Goal: Task Accomplishment & Management: Manage account settings

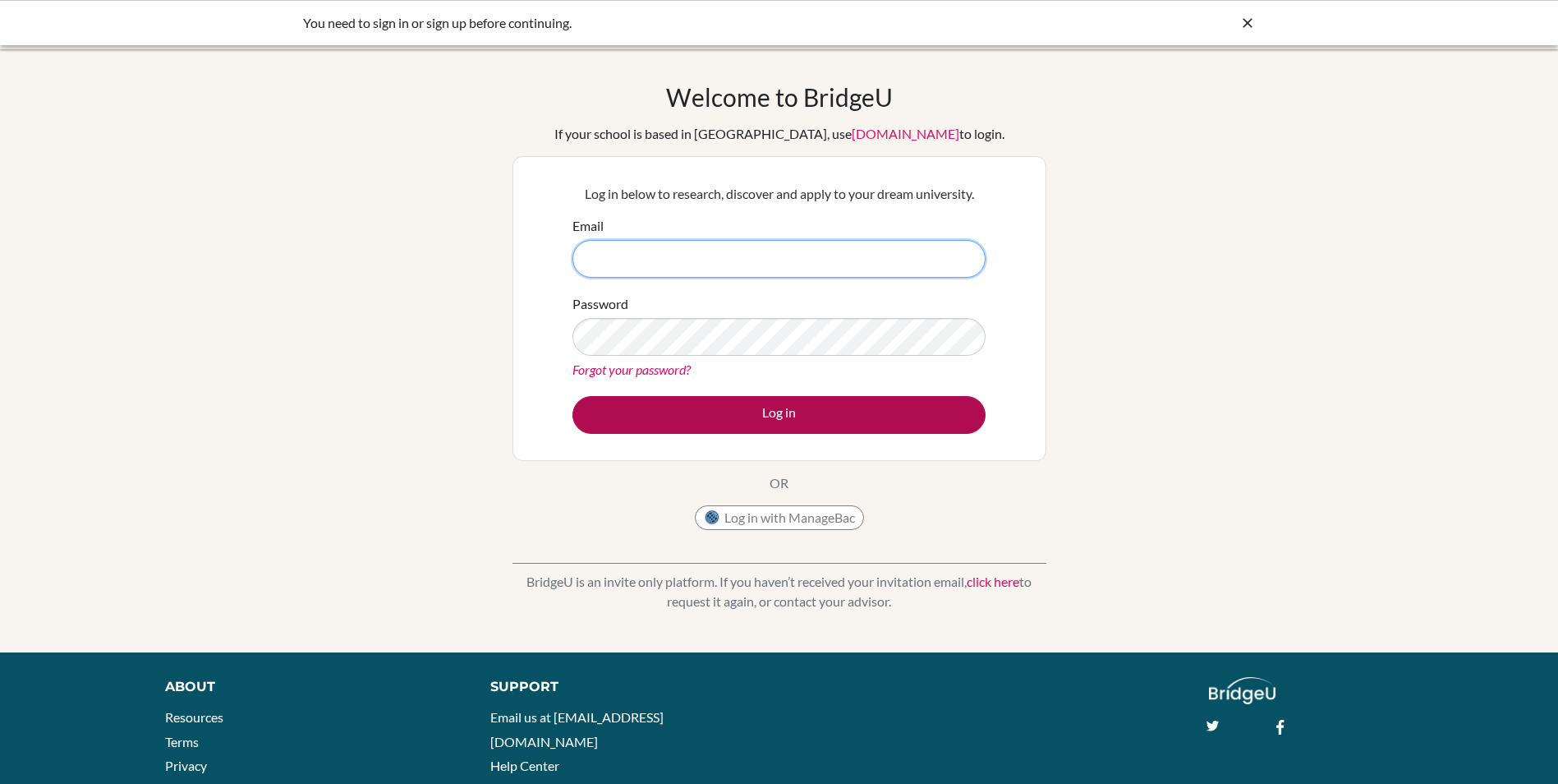
type input "[EMAIL_ADDRESS][DOMAIN_NAME]"
click at [707, 420] on button "Log in" at bounding box center [779, 414] width 413 height 38
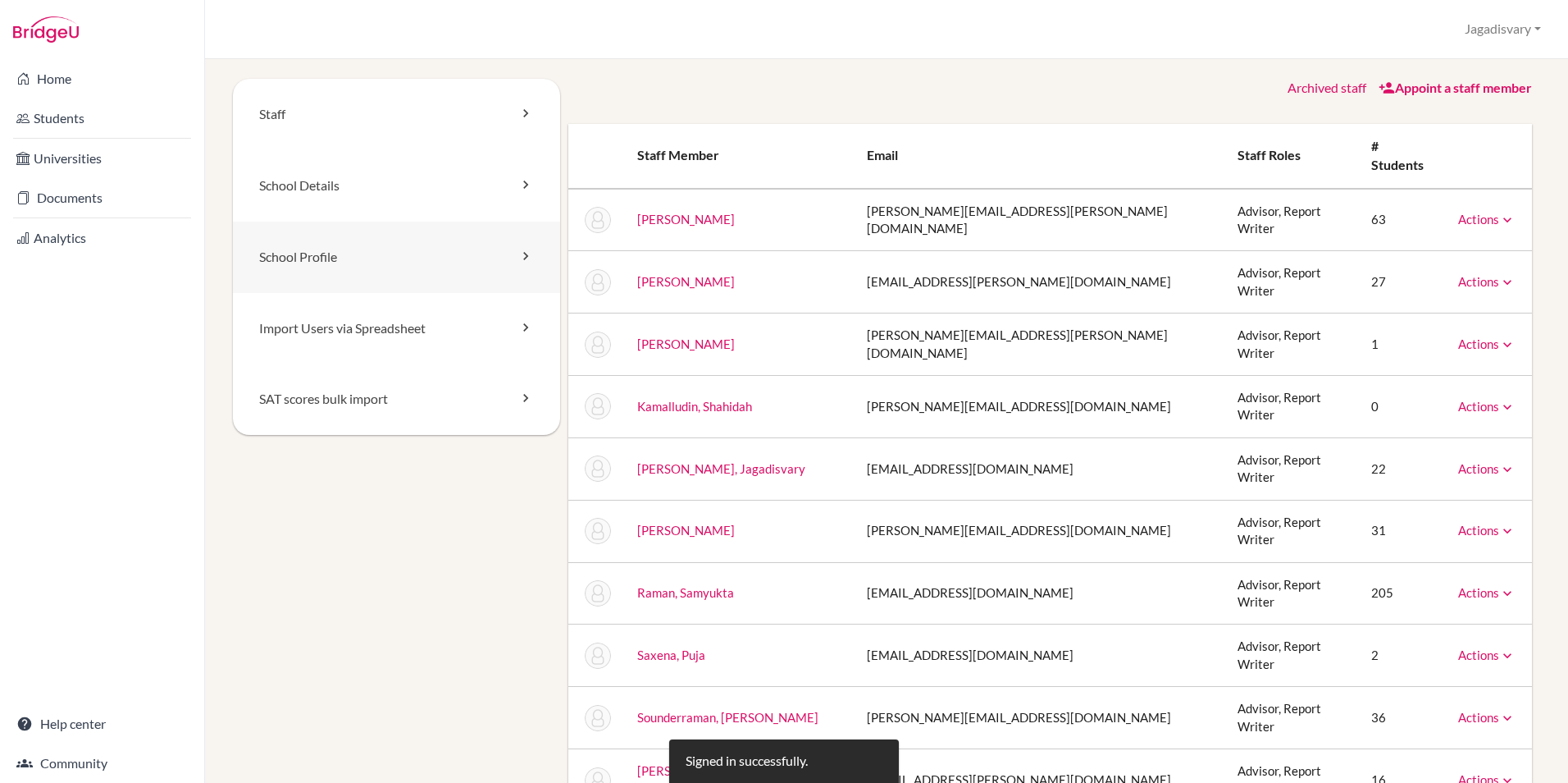
click at [337, 259] on link "School Profile" at bounding box center [397, 257] width 327 height 71
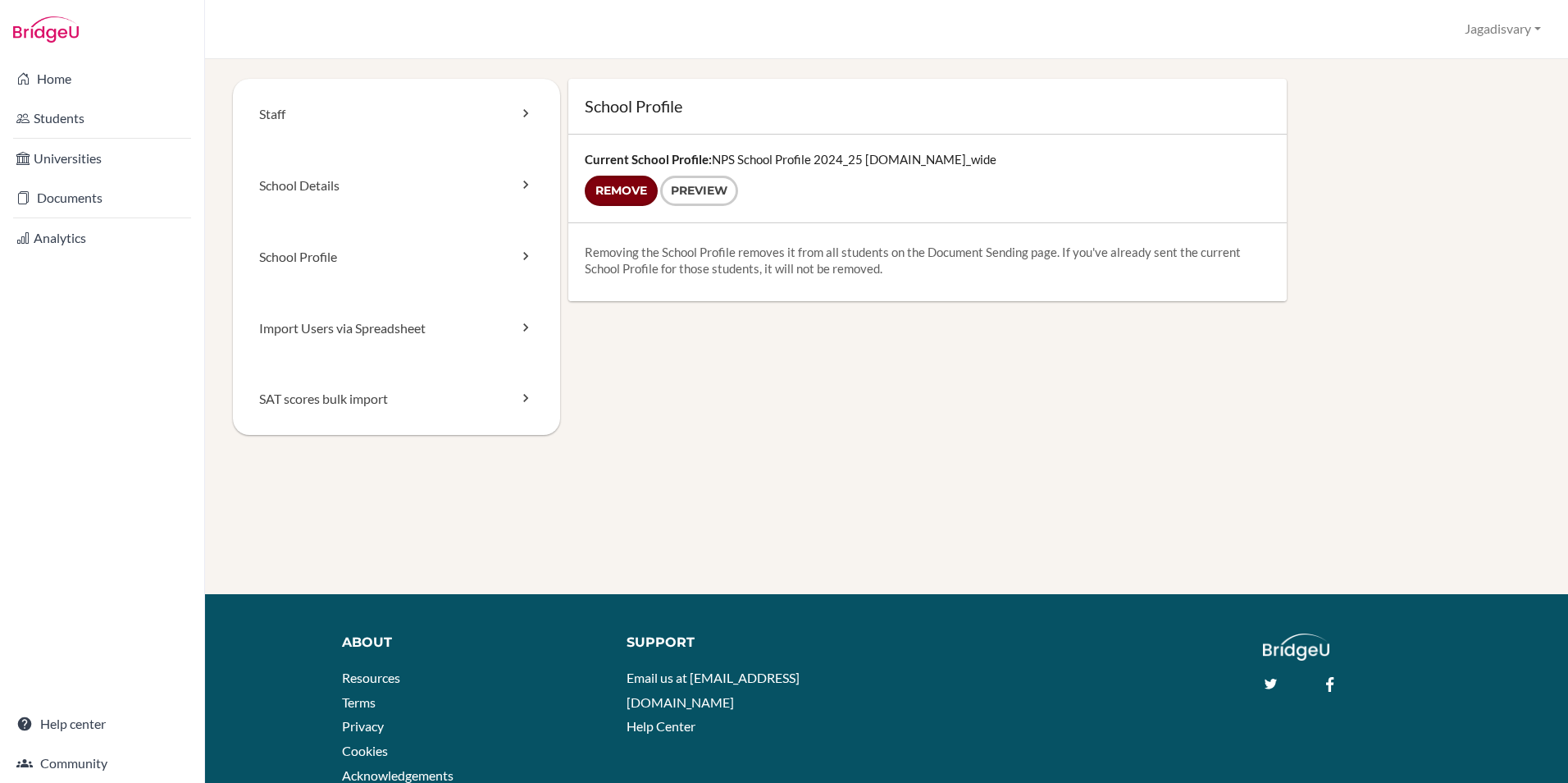
click at [628, 190] on input "Remove" at bounding box center [621, 191] width 73 height 30
click at [799, 499] on div "Staff School Details School Profile Import Users via Spreadsheet SAT scores bul…" at bounding box center [886, 336] width 1323 height 515
click at [608, 196] on input "Remove" at bounding box center [621, 191] width 73 height 30
